Goal: Obtain resource: Download file/media

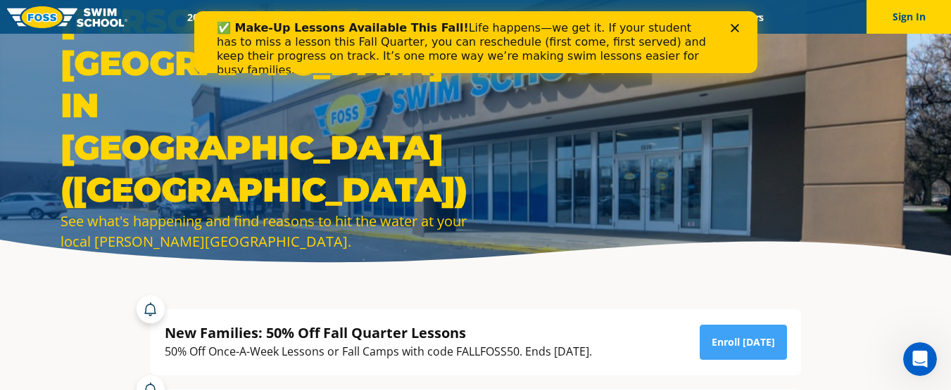
click at [733, 28] on polygon "Close" at bounding box center [734, 28] width 8 height 8
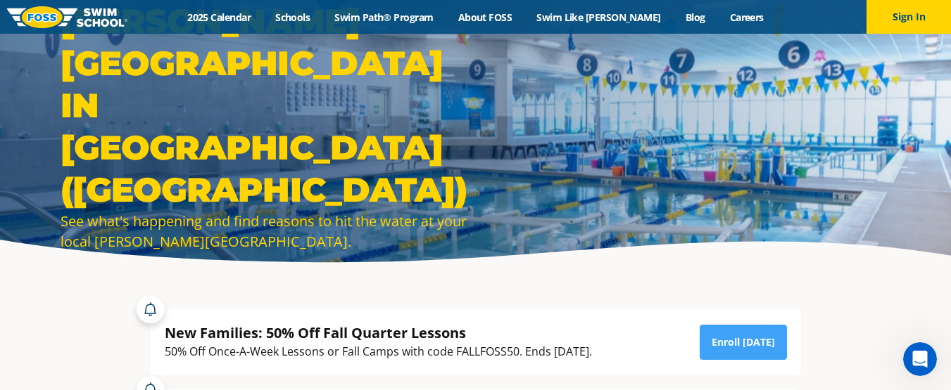
drag, startPoint x: 561, startPoint y: 189, endPoint x: 914, endPoint y: 179, distance: 352.6
click at [914, 179] on div "[PERSON_NAME][GEOGRAPHIC_DATA] in [GEOGRAPHIC_DATA] ([GEOGRAPHIC_DATA]) See wha…" at bounding box center [475, 137] width 951 height 274
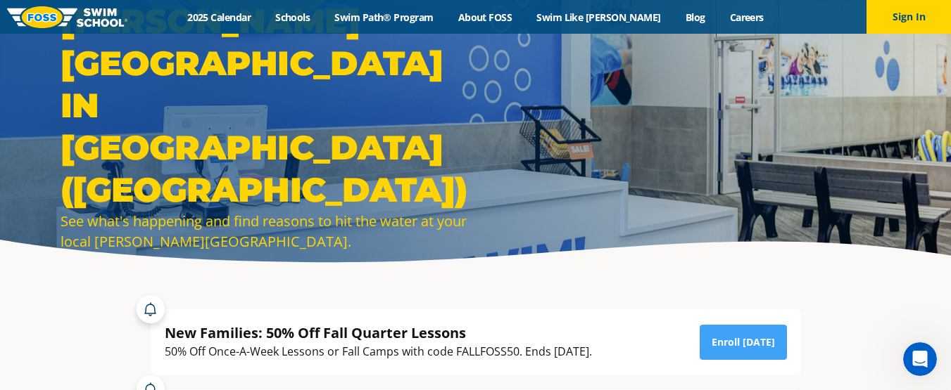
click at [225, 24] on div "Menu 2025 Calendar Schools Swim Path® Program About [PERSON_NAME] Swim Like [PE…" at bounding box center [475, 17] width 951 height 34
click at [227, 20] on link "2025 Calendar" at bounding box center [219, 17] width 88 height 13
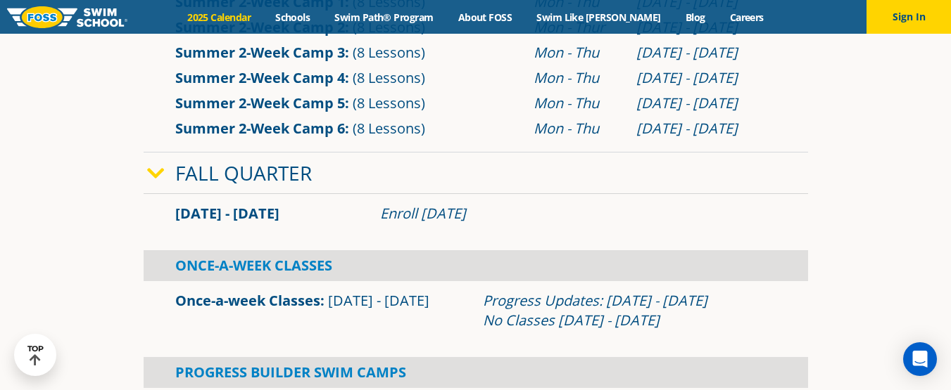
scroll to position [722, 0]
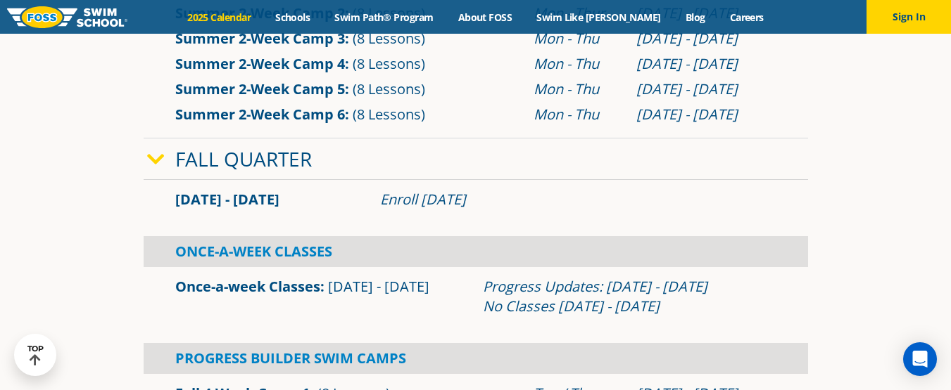
click at [161, 158] on icon at bounding box center [156, 160] width 18 height 20
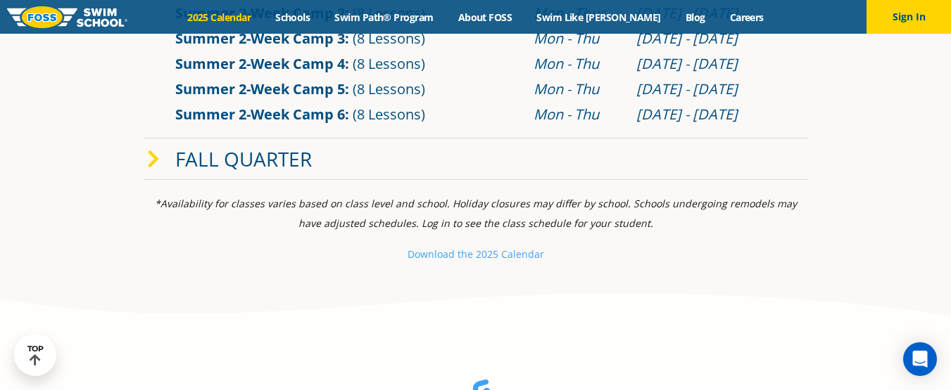
click at [564, 261] on p "Download th e 2025 Calendar" at bounding box center [476, 255] width 664 height 20
click at [159, 153] on span at bounding box center [161, 159] width 28 height 20
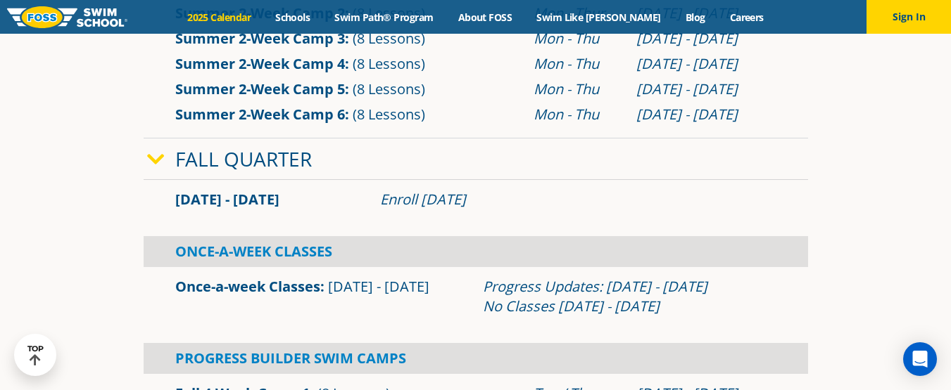
scroll to position [744, 0]
